Goal: Task Accomplishment & Management: Manage account settings

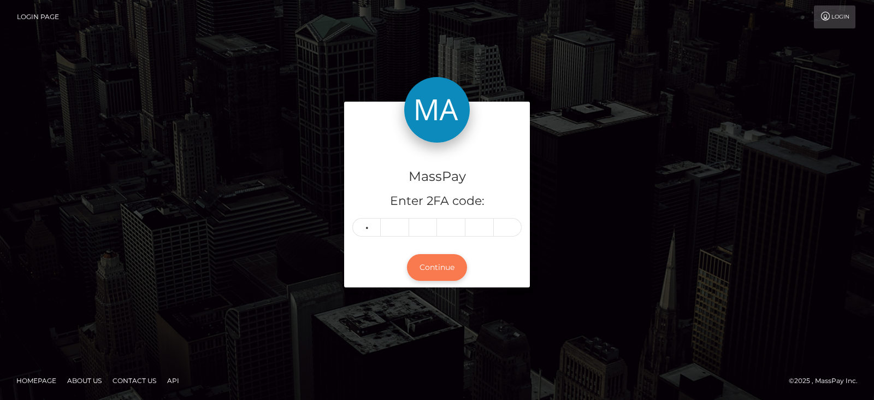
type input "0"
type input "9"
type input "7"
type input "2"
type input "5"
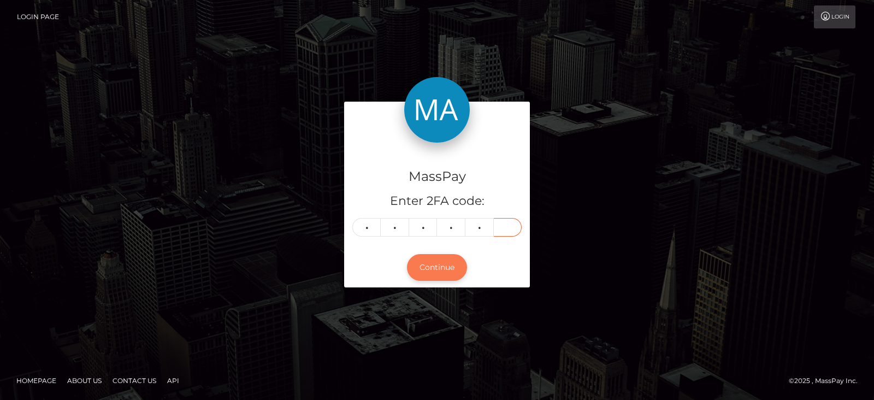
type input "6"
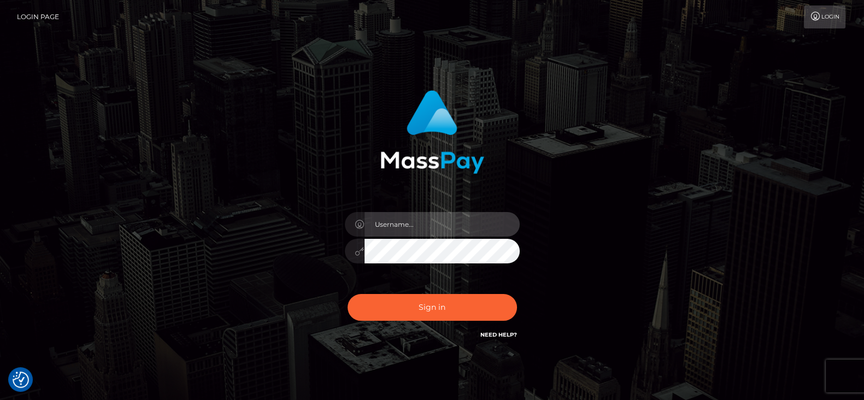
type input "fr.es"
click at [623, 58] on div "fr.es Sign in" at bounding box center [432, 221] width 864 height 442
